Goal: Task Accomplishment & Management: Complete application form

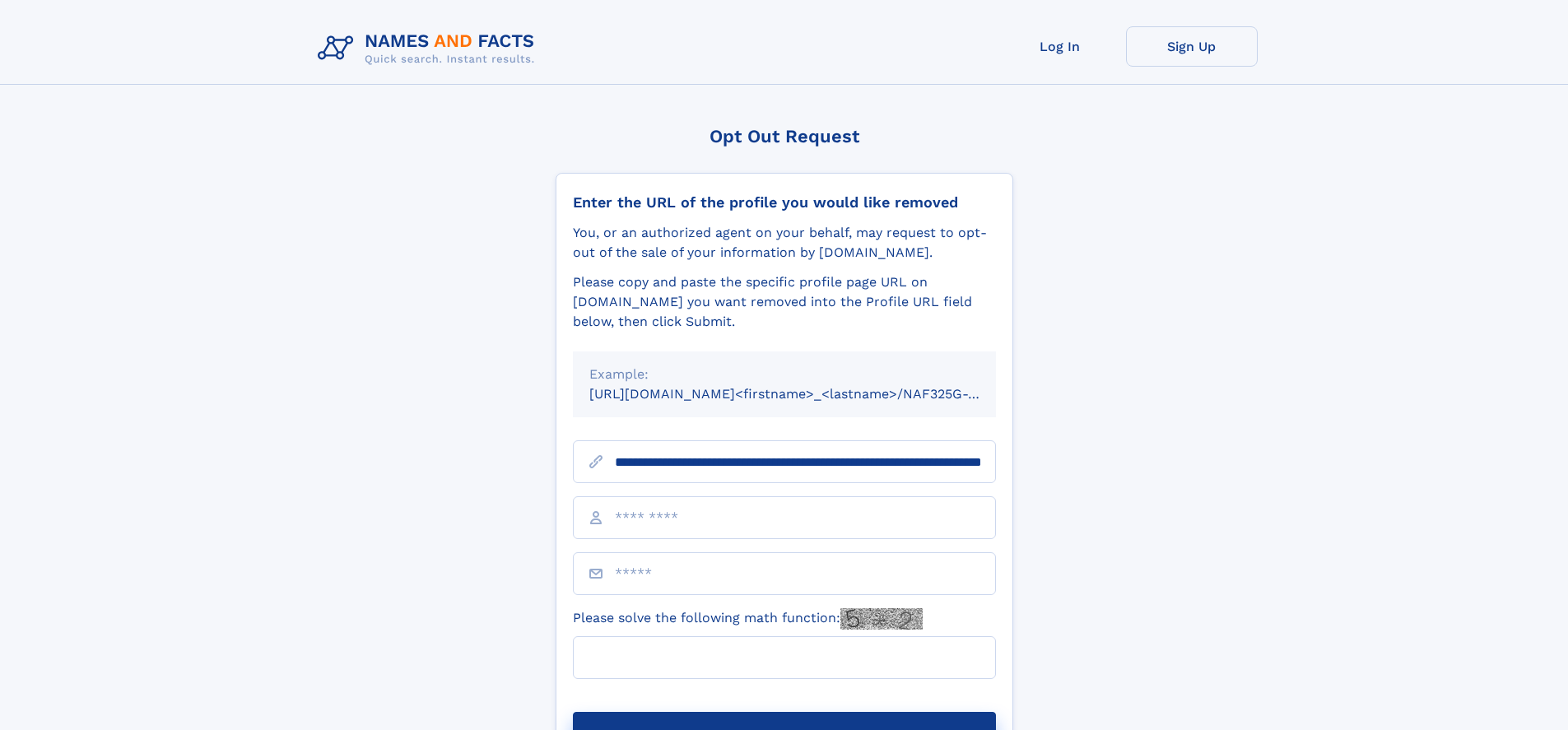
scroll to position [0, 163]
type input "**********"
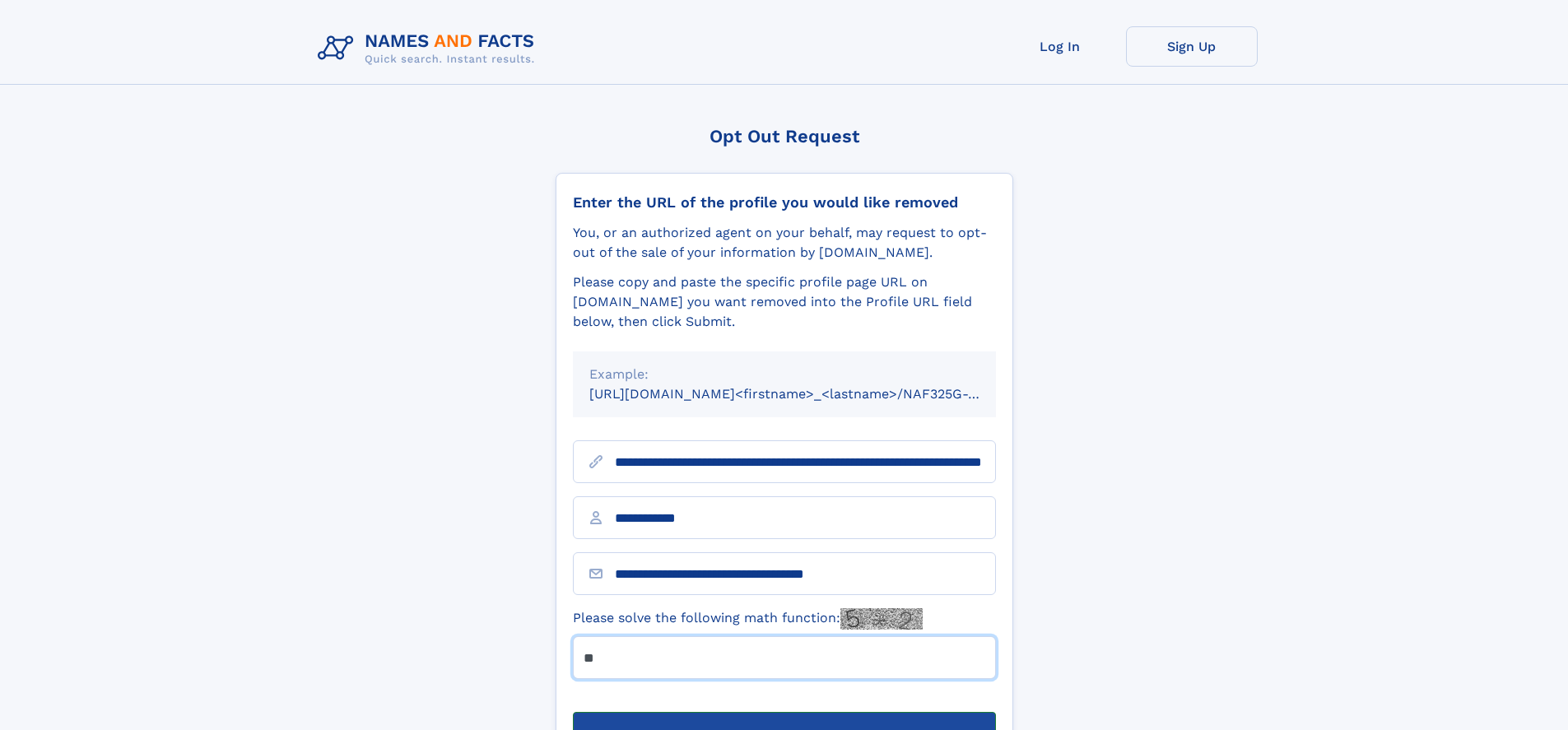
type input "**"
click at [784, 712] on button "Submit Opt Out Request" at bounding box center [784, 738] width 423 height 53
